Goal: Find specific page/section: Find specific page/section

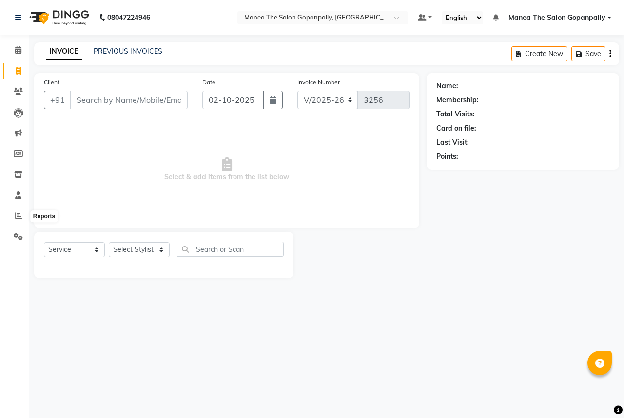
select select "7027"
select select "service"
click at [17, 216] on icon at bounding box center [18, 215] width 7 height 7
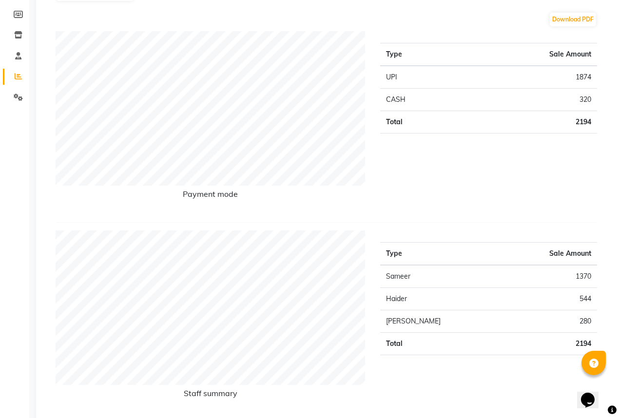
scroll to position [78, 0]
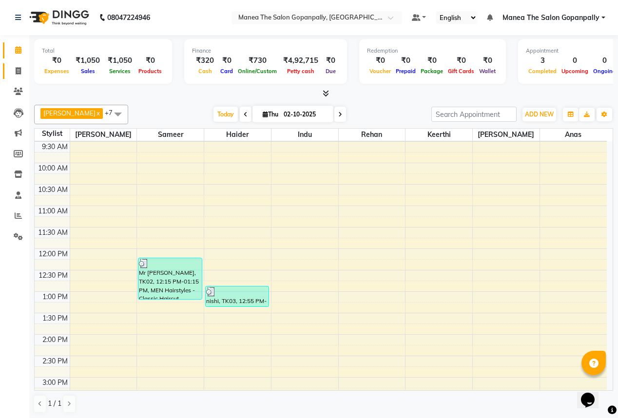
scroll to position [78, 0]
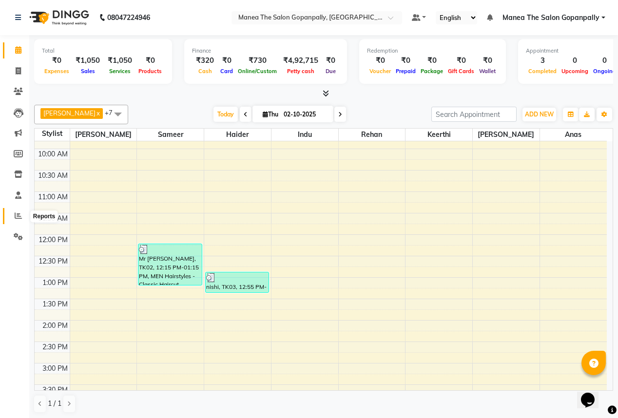
click at [19, 215] on icon at bounding box center [18, 215] width 7 height 7
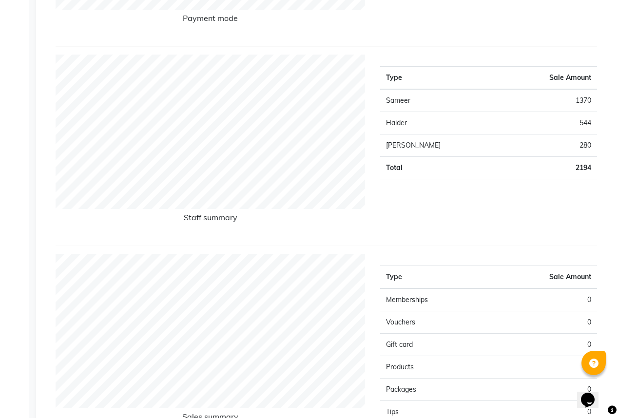
scroll to position [312, 0]
